Goal: Check status: Check status

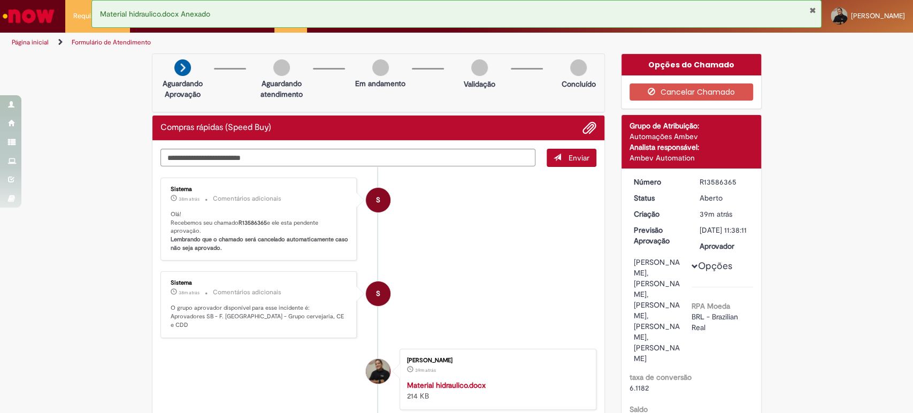
click at [38, 42] on link "Página inicial" at bounding box center [30, 42] width 37 height 9
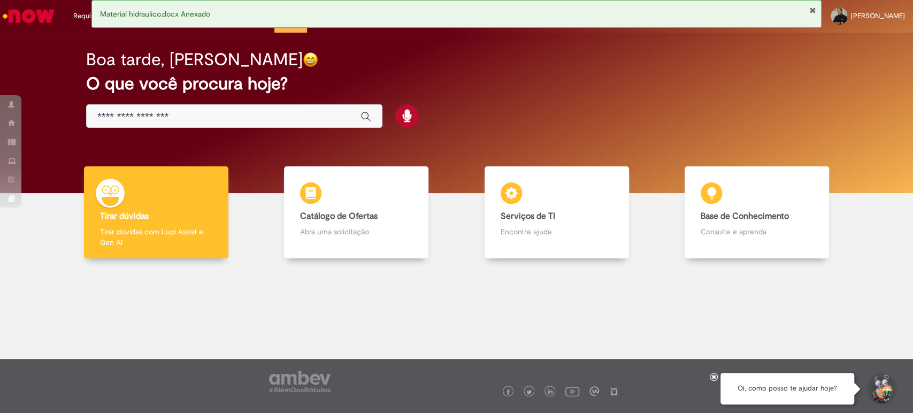
click at [814, 10] on button "Fechar Notificação" at bounding box center [812, 10] width 7 height 9
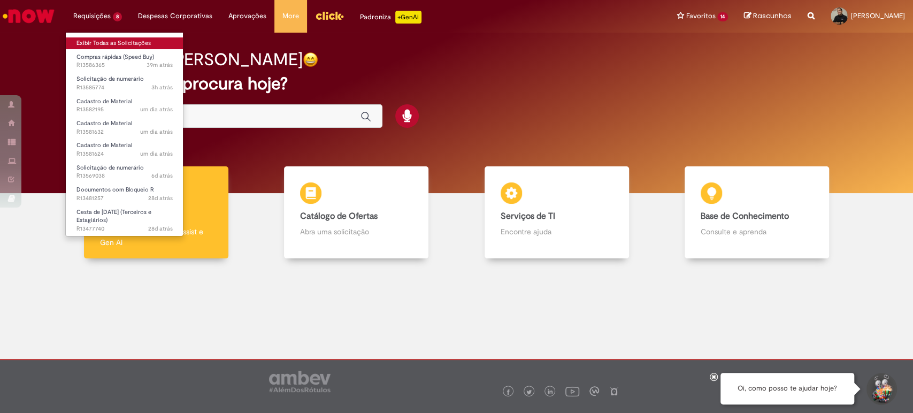
click at [132, 43] on link "Exibir Todas as Solicitações" at bounding box center [125, 43] width 118 height 12
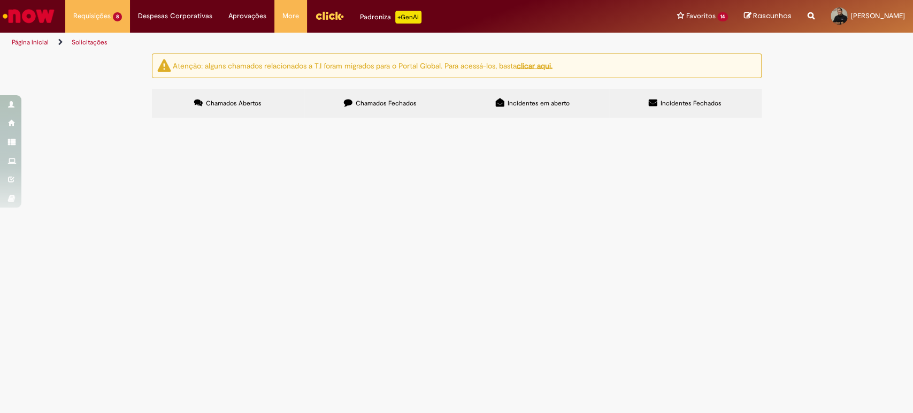
click at [397, 106] on span "Chamados Fechados" at bounding box center [386, 103] width 61 height 9
click at [0, 0] on span "R13582632" at bounding box center [0, 0] width 0 height 0
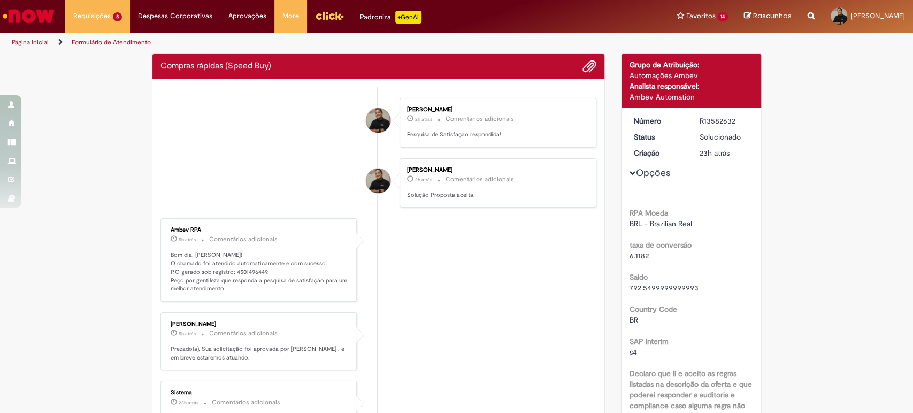
click at [239, 198] on li "[PERSON_NAME] 2h atrás 2 horas atrás Comentários adicionais Solução Proposta ac…" at bounding box center [378, 183] width 436 height 50
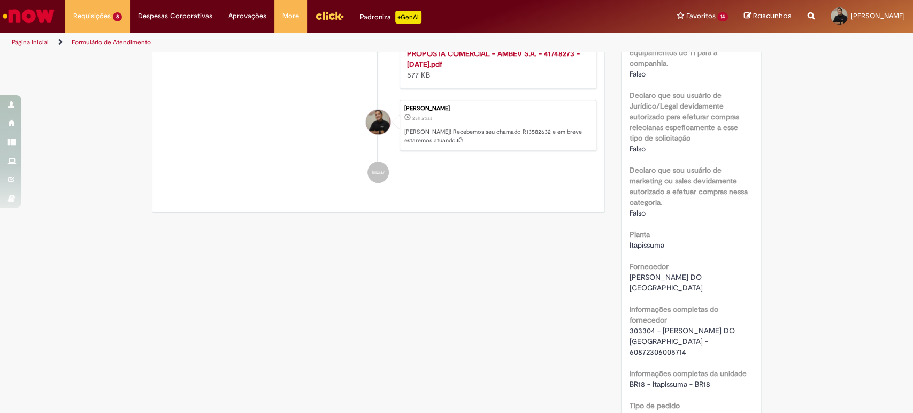
scroll to position [834, 0]
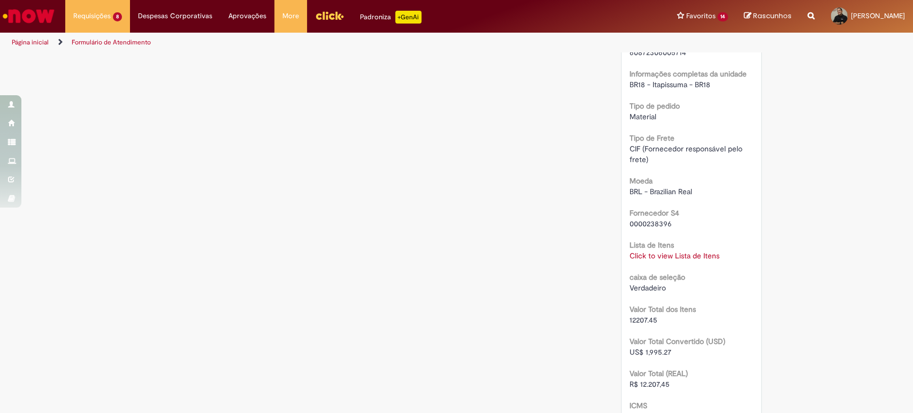
click at [664, 251] on link "Click to view Lista de Itens" at bounding box center [675, 256] width 90 height 10
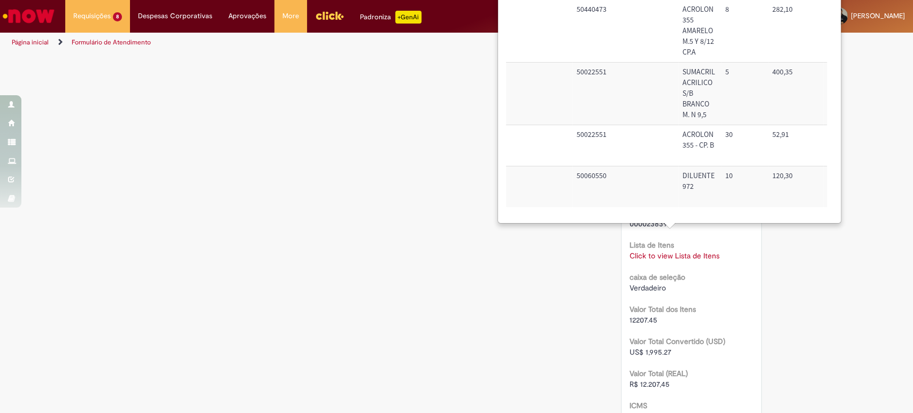
scroll to position [774, 0]
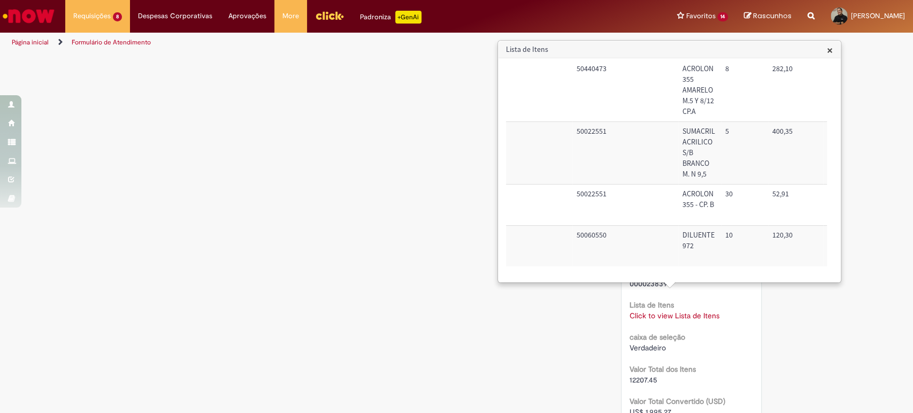
click at [308, 110] on div "Verificar Código de Barras Aguardando Aprovação Aguardando atendimento Em andam…" at bounding box center [457, 93] width 626 height 1629
click at [834, 46] on h3 "Lista de Itens" at bounding box center [669, 49] width 342 height 17
click at [832, 49] on span "×" at bounding box center [830, 50] width 6 height 14
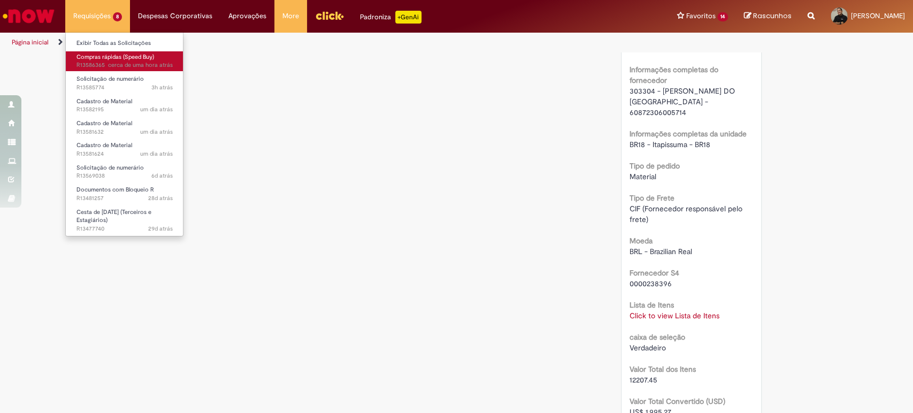
click at [102, 56] on span "Compras rápidas (Speed Buy)" at bounding box center [115, 57] width 78 height 8
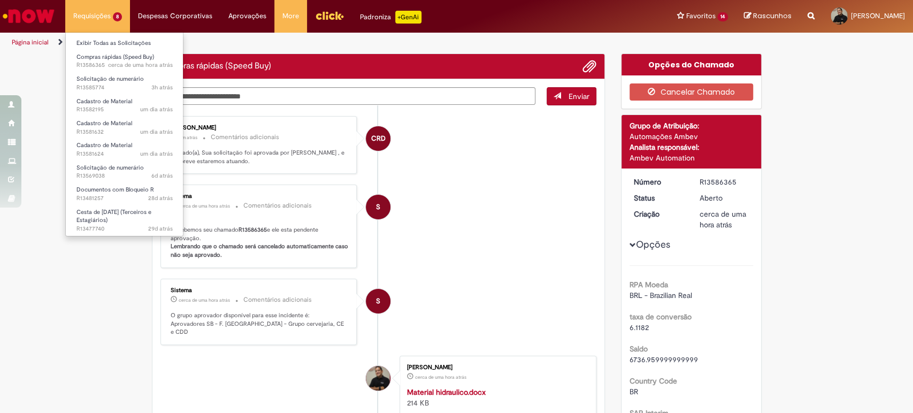
click at [97, 17] on li "Requisições 8 Exibir Todas as Solicitações Compras rápidas (Speed Buy) cerca de…" at bounding box center [97, 16] width 65 height 32
